Goal: Transaction & Acquisition: Purchase product/service

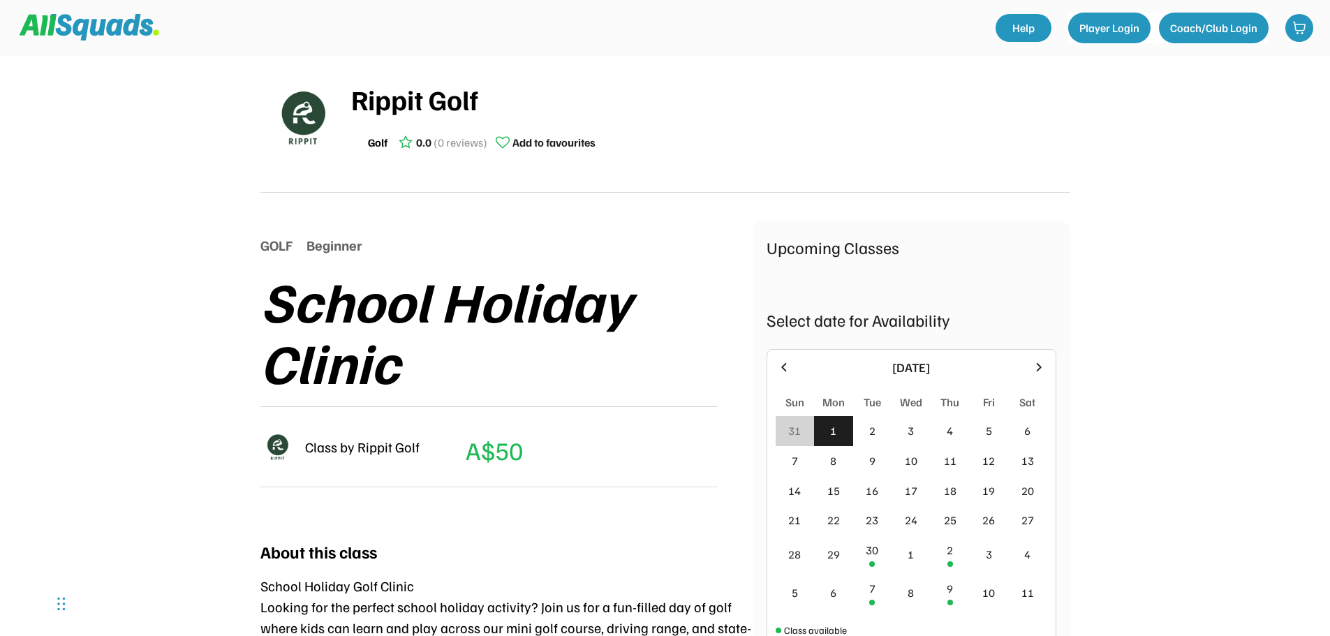
click at [1035, 372] on icon at bounding box center [1038, 367] width 15 height 15
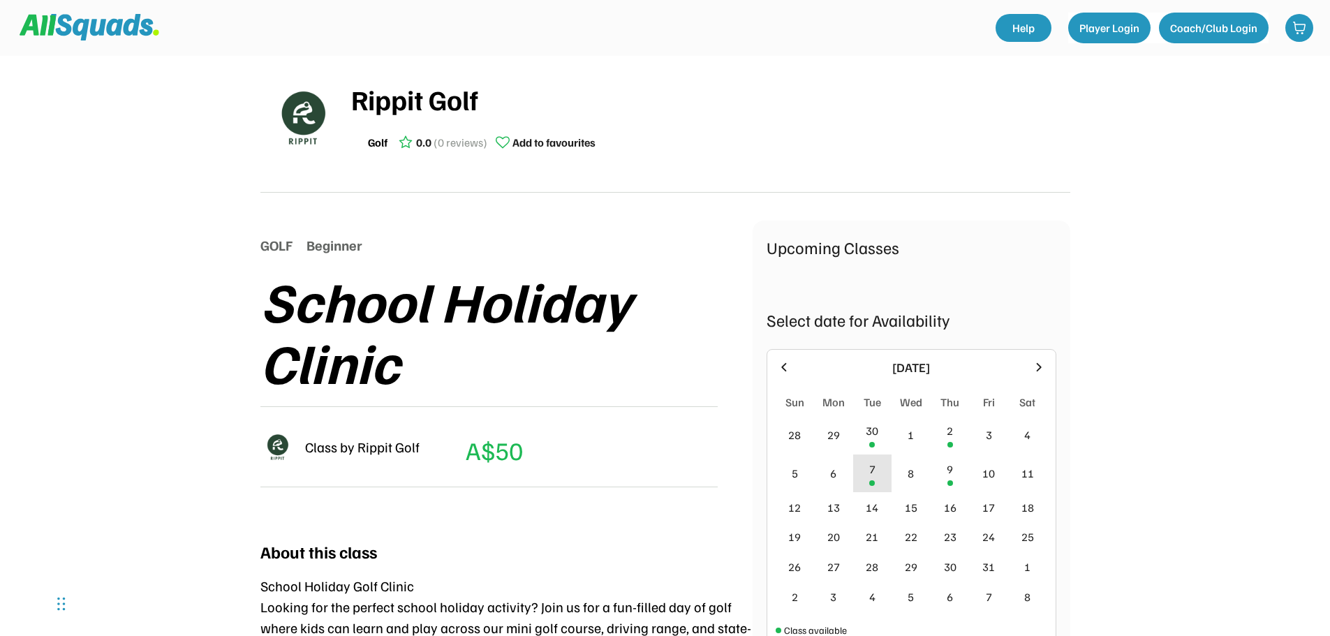
click at [877, 475] on div "7" at bounding box center [872, 473] width 39 height 38
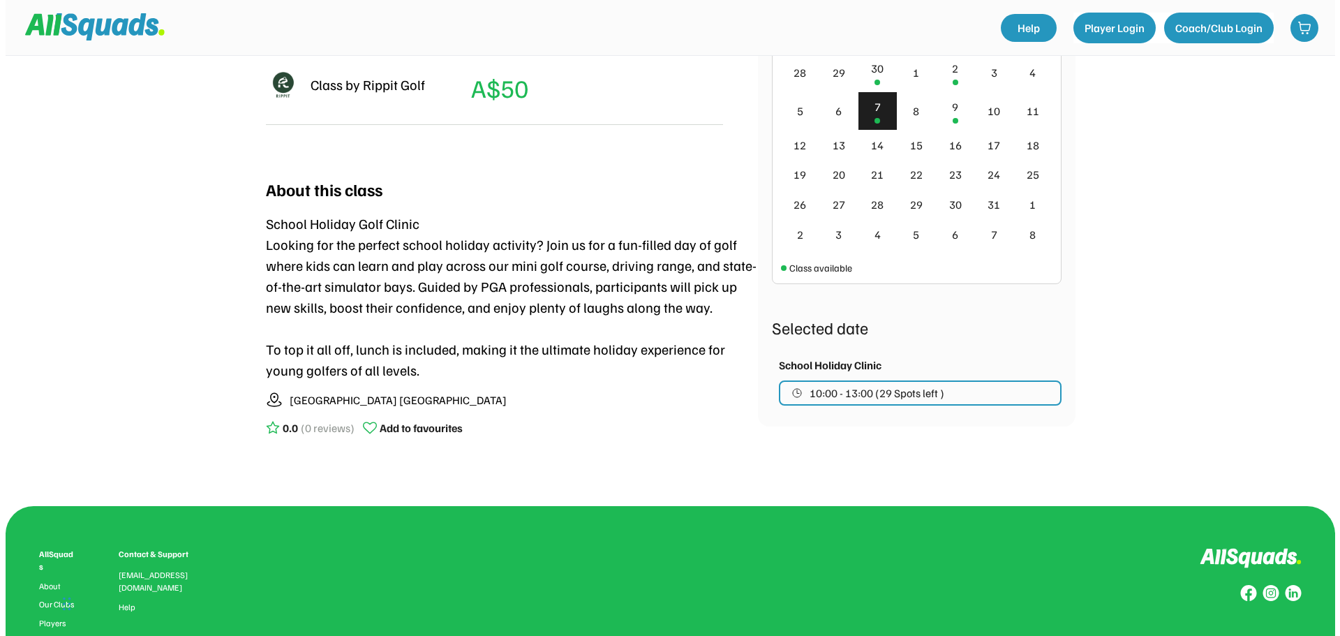
scroll to position [366, 0]
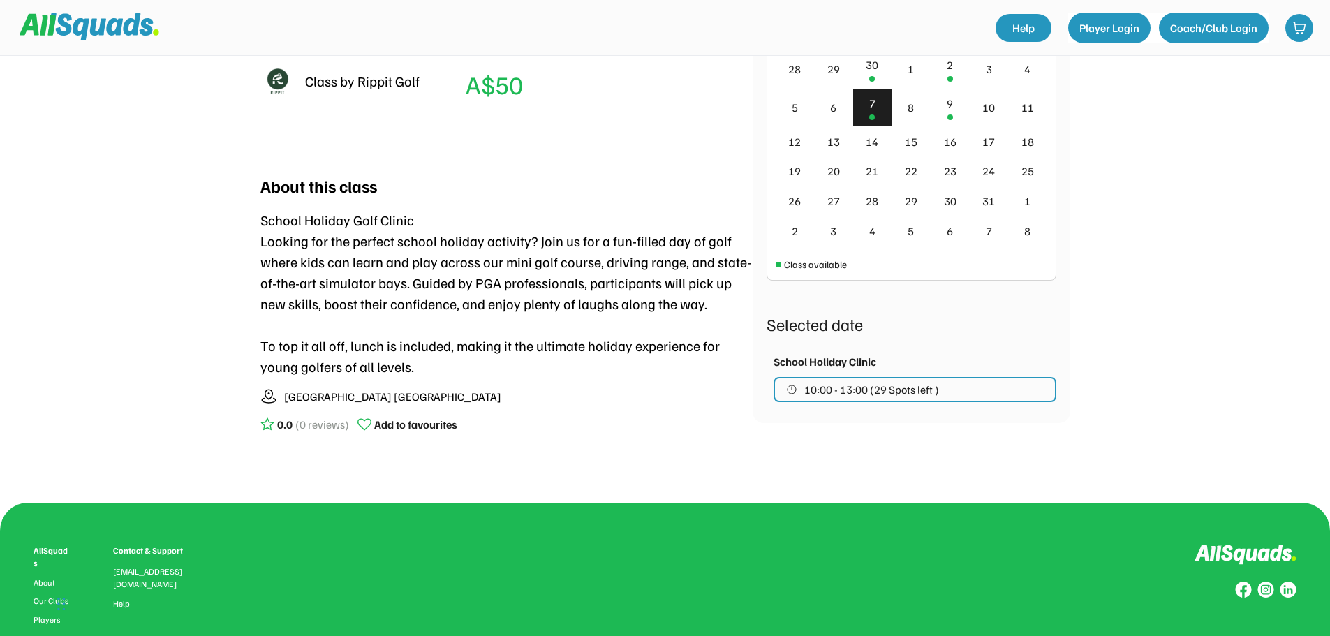
click at [980, 394] on button "10:00 - 13:00 (29 Spots left )" at bounding box center [914, 389] width 283 height 25
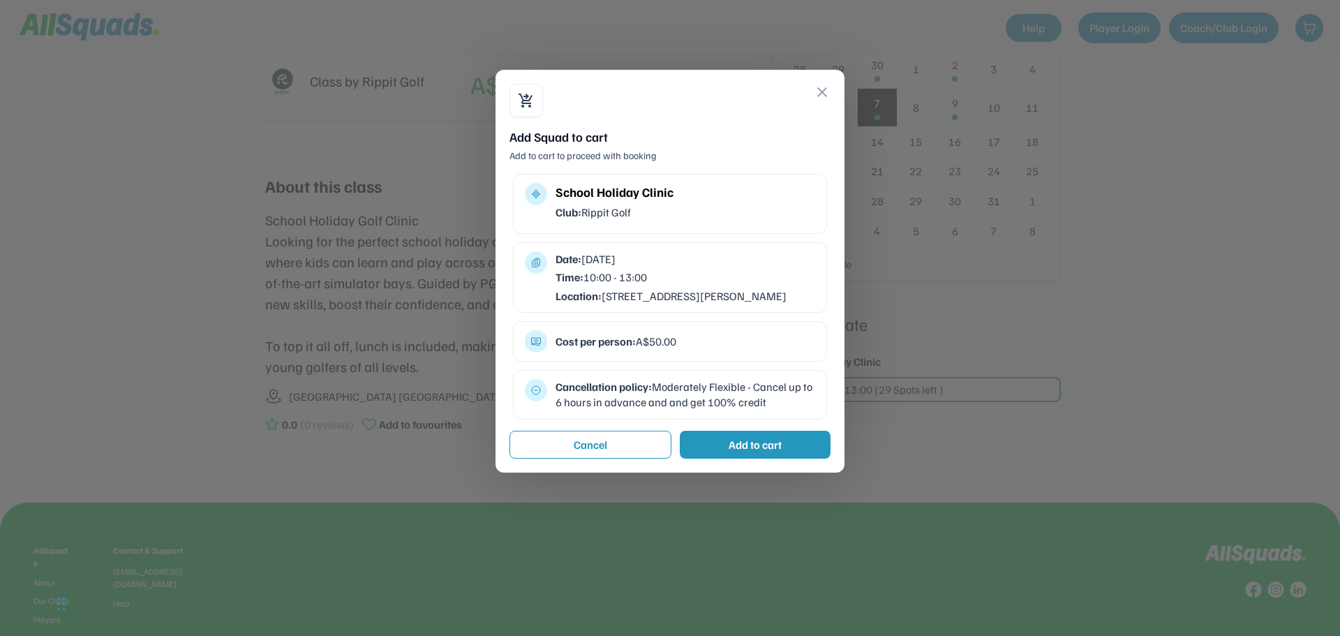
click at [709, 456] on div "Add to cart" at bounding box center [755, 445] width 151 height 28
click at [753, 459] on button "Checkout" at bounding box center [752, 445] width 157 height 28
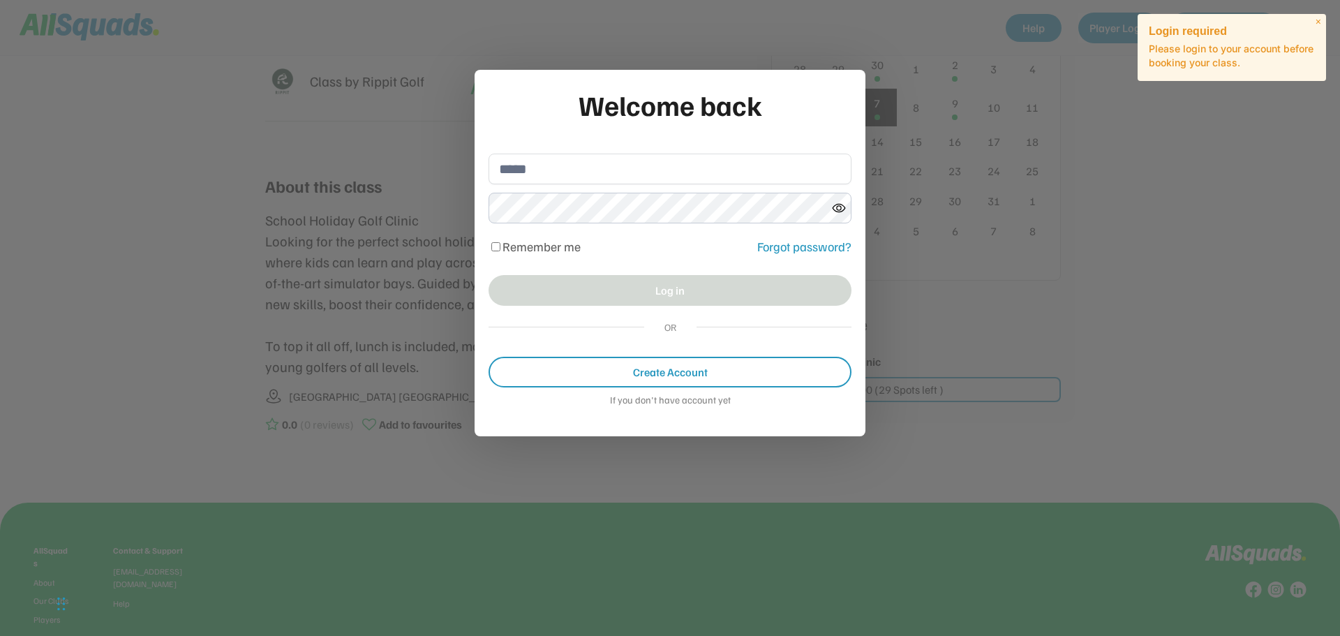
click at [669, 365] on button "Create Account" at bounding box center [670, 372] width 363 height 31
